Goal: Task Accomplishment & Management: Complete application form

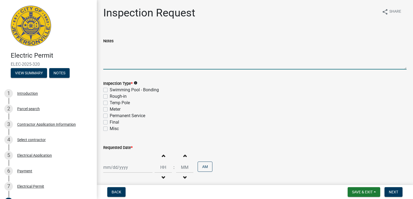
click at [144, 63] on textarea "Notes" at bounding box center [254, 56] width 303 height 25
type textarea "rough in inspection for office area of new expansion"
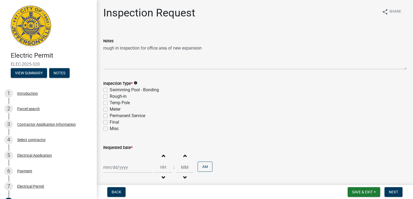
click at [110, 96] on label "Rough-in" at bounding box center [118, 96] width 17 height 6
click at [110, 96] on input "Rough-in" at bounding box center [111, 94] width 3 height 3
checkbox input "true"
checkbox input "false"
checkbox input "true"
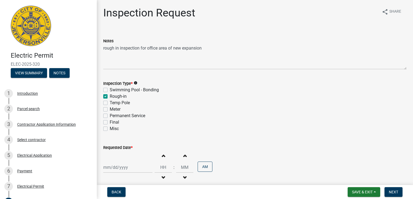
checkbox input "false"
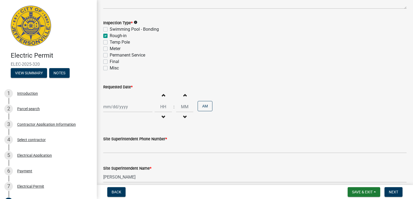
scroll to position [108, 0]
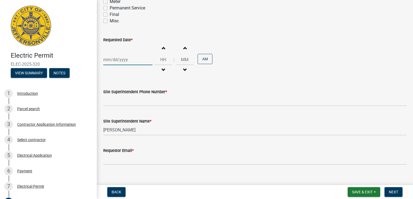
click at [120, 60] on div at bounding box center [127, 59] width 49 height 11
select select "9"
select select "2025"
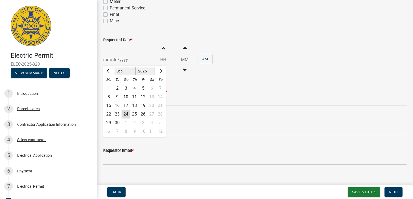
click at [135, 114] on div "25" at bounding box center [134, 114] width 9 height 9
type input "[DATE]"
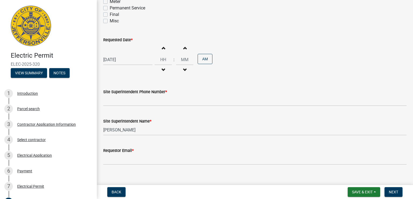
click at [162, 49] on span "button" at bounding box center [163, 48] width 3 height 4
type input "01"
type input "00"
click at [162, 49] on span "button" at bounding box center [163, 48] width 3 height 4
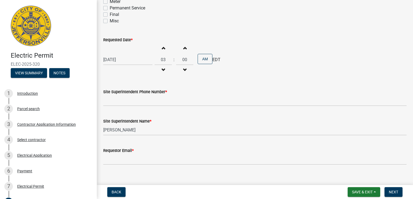
click at [162, 49] on span "button" at bounding box center [163, 48] width 3 height 4
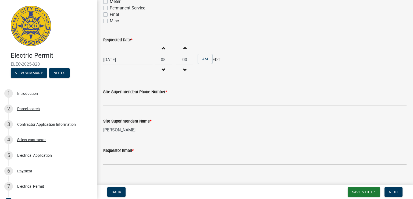
click at [162, 49] on span "button" at bounding box center [163, 48] width 3 height 4
click at [162, 48] on span "button" at bounding box center [163, 48] width 3 height 4
type input "12"
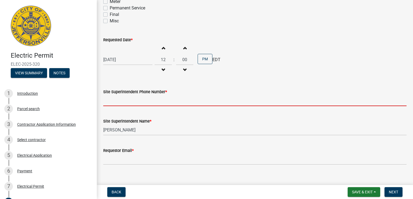
drag, startPoint x: 132, startPoint y: 101, endPoint x: 136, endPoint y: 102, distance: 3.9
click at [136, 102] on input "Site Superintendent Phone Number *" at bounding box center [254, 100] width 303 height 11
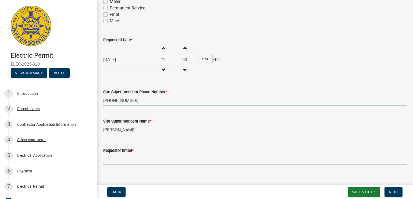
type input "[PHONE_NUMBER]"
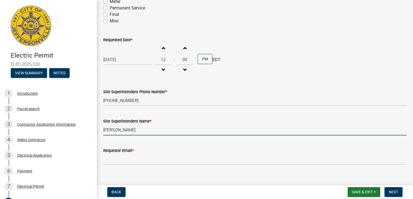
click at [148, 131] on input "[PERSON_NAME]" at bounding box center [254, 129] width 303 height 11
type input "H"
type input "[PERSON_NAME]"
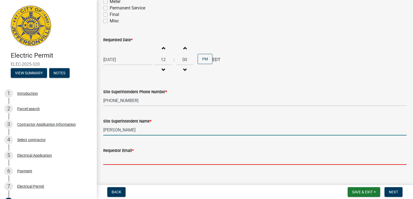
click at [118, 159] on input "Requestor Email *" at bounding box center [254, 159] width 303 height 11
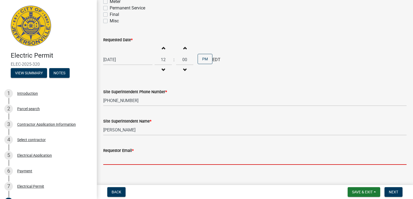
type input "[EMAIL_ADDRESS][DOMAIN_NAME]"
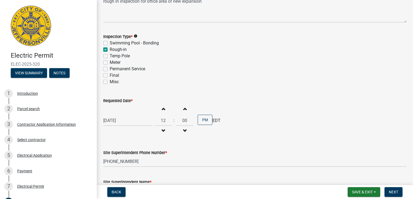
scroll to position [115, 0]
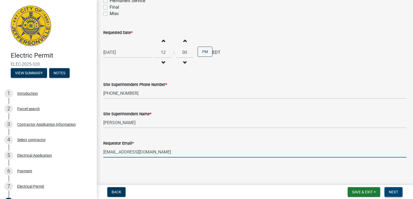
click at [398, 191] on button "Next" at bounding box center [393, 192] width 18 height 10
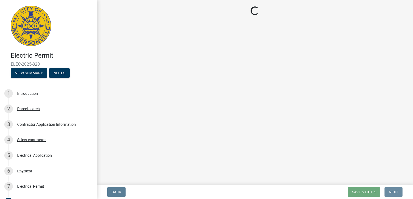
scroll to position [0, 0]
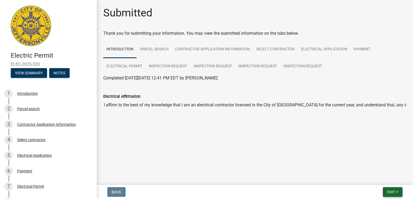
click at [393, 191] on span "Exit" at bounding box center [391, 192] width 8 height 4
click at [173, 143] on main "Submitted Thank you for submitting your information. You may view the submitted…" at bounding box center [255, 91] width 316 height 183
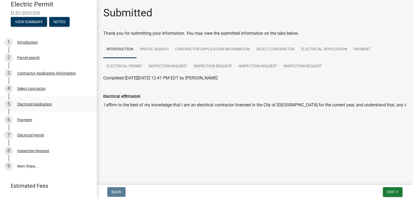
scroll to position [54, 0]
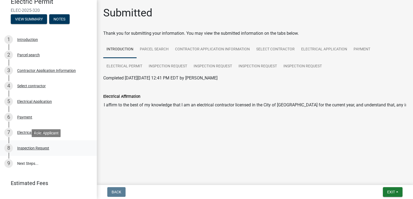
click at [34, 148] on div "Inspection Request" at bounding box center [33, 148] width 32 height 4
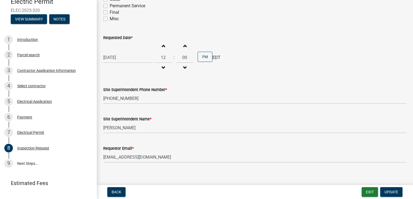
scroll to position [115, 0]
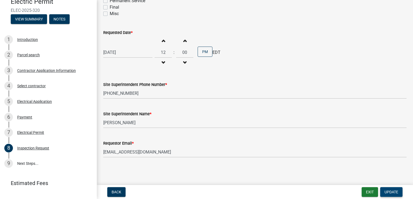
click at [388, 190] on span "Update" at bounding box center [391, 192] width 14 height 4
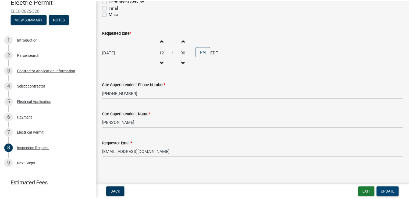
scroll to position [0, 0]
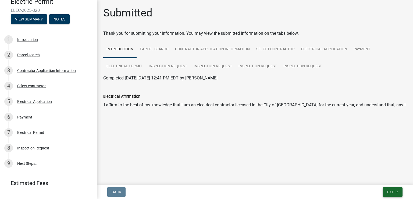
click at [388, 190] on span "Exit" at bounding box center [391, 192] width 8 height 4
click at [373, 177] on button "Save & Exit" at bounding box center [381, 177] width 43 height 13
